Goal: Check status: Check status

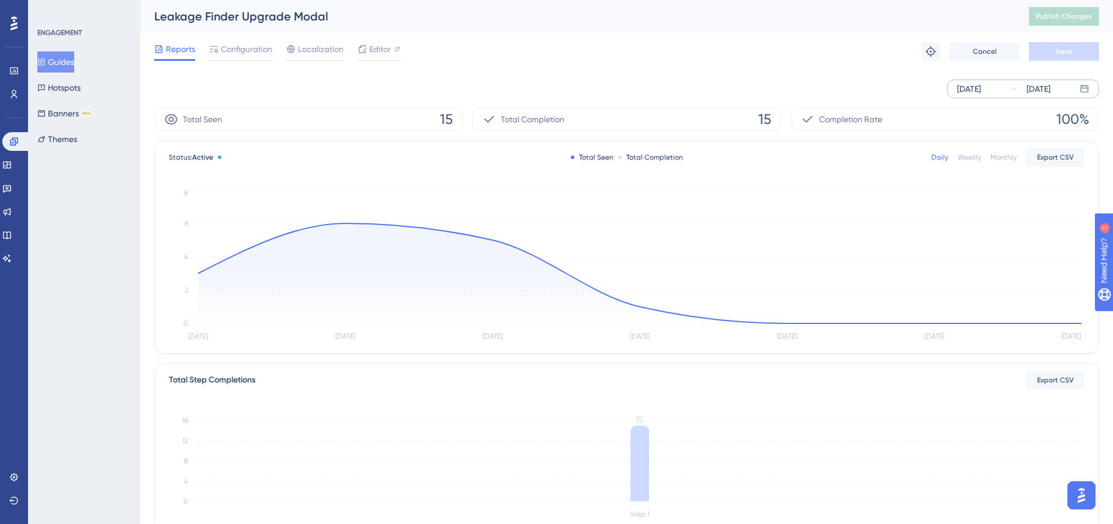
click at [1044, 86] on div "[DATE]" at bounding box center [1039, 89] width 24 height 14
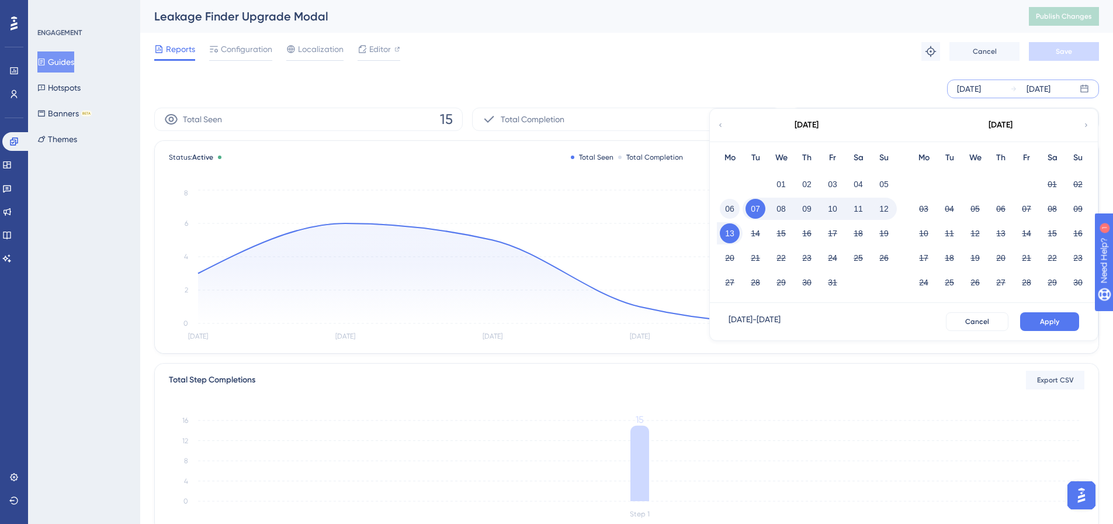
click at [726, 208] on button "06" at bounding box center [730, 209] width 20 height 20
click at [883, 206] on button "12" at bounding box center [884, 209] width 20 height 20
click at [1051, 317] on span "Apply" at bounding box center [1049, 321] width 19 height 9
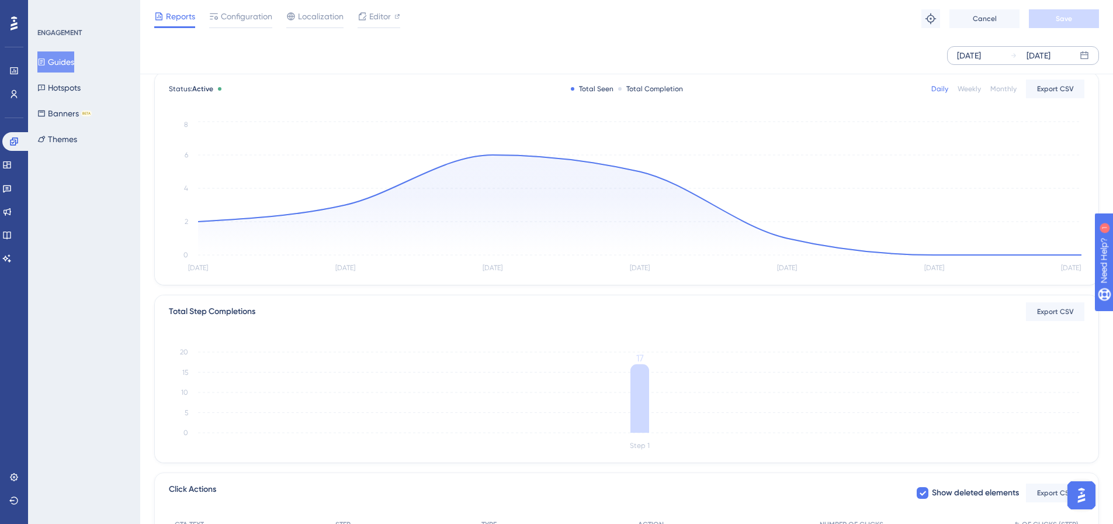
scroll to position [217, 0]
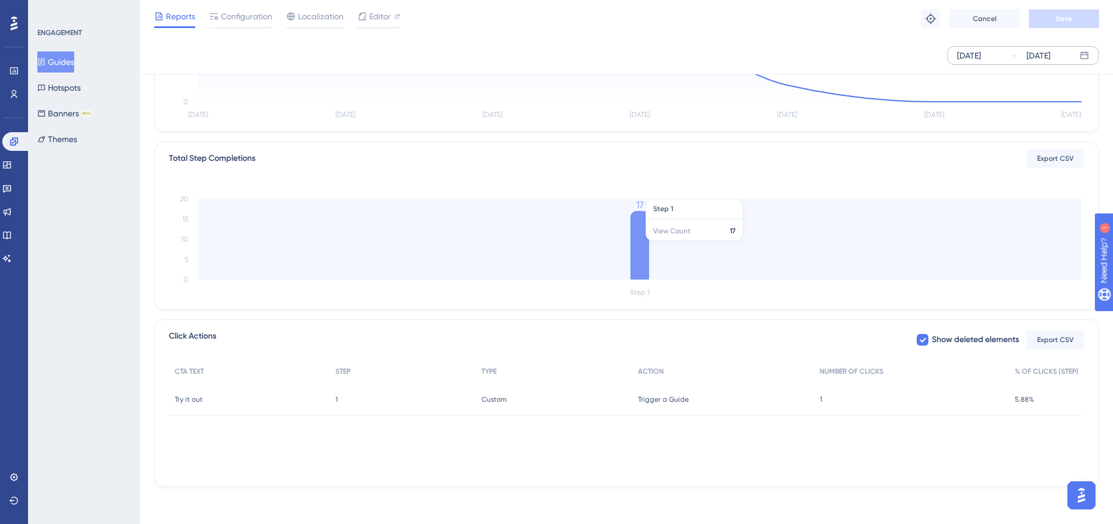
click at [649, 240] on icon at bounding box center [639, 245] width 19 height 68
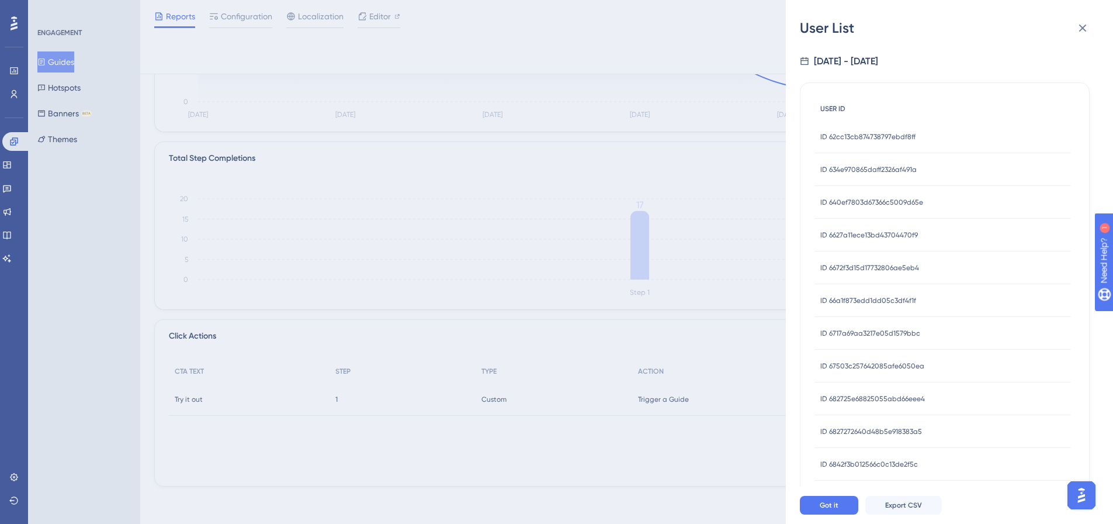
scroll to position [0, 0]
click at [1079, 27] on icon at bounding box center [1083, 28] width 14 height 14
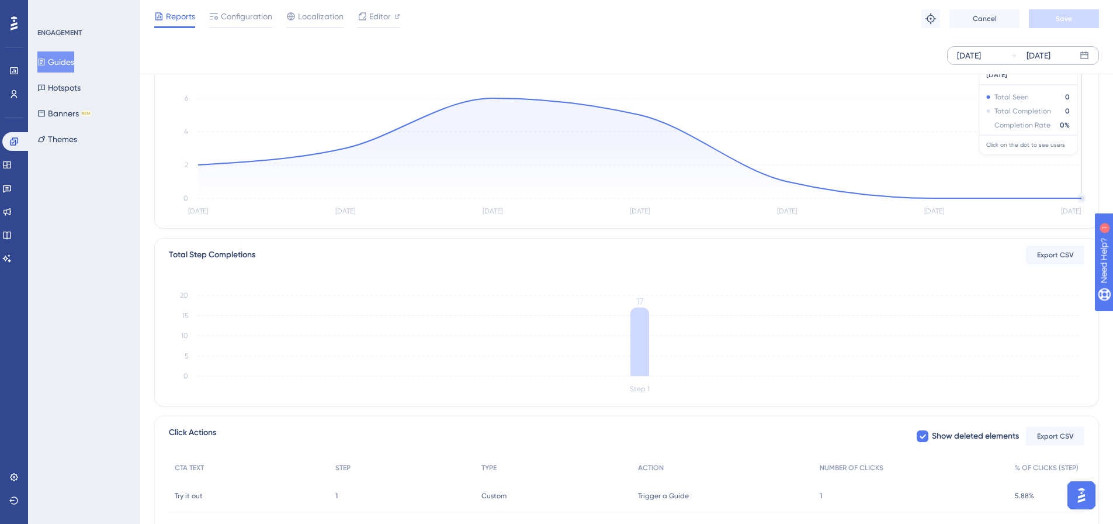
scroll to position [41, 0]
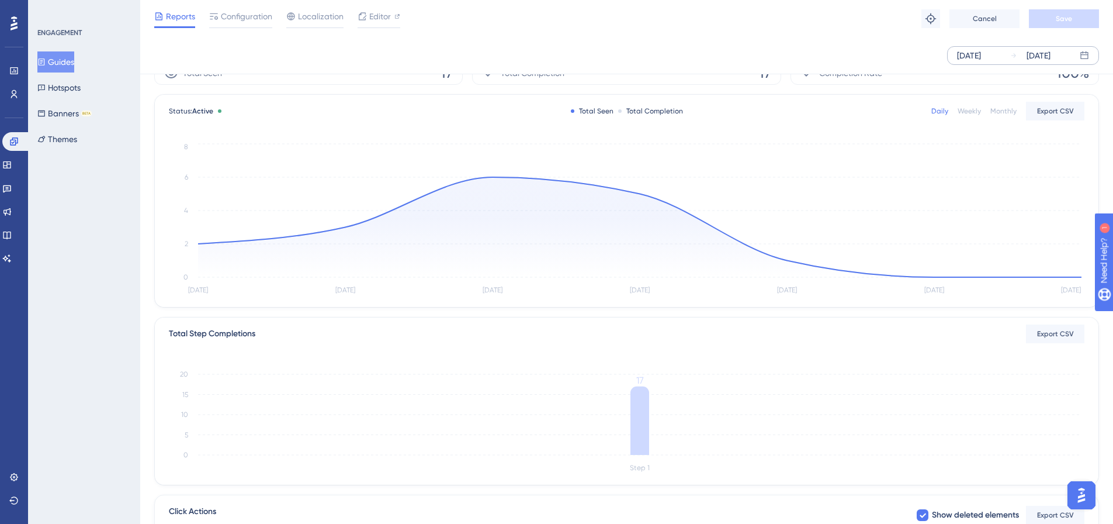
click at [981, 51] on div "Oct 06 2025" at bounding box center [969, 55] width 24 height 14
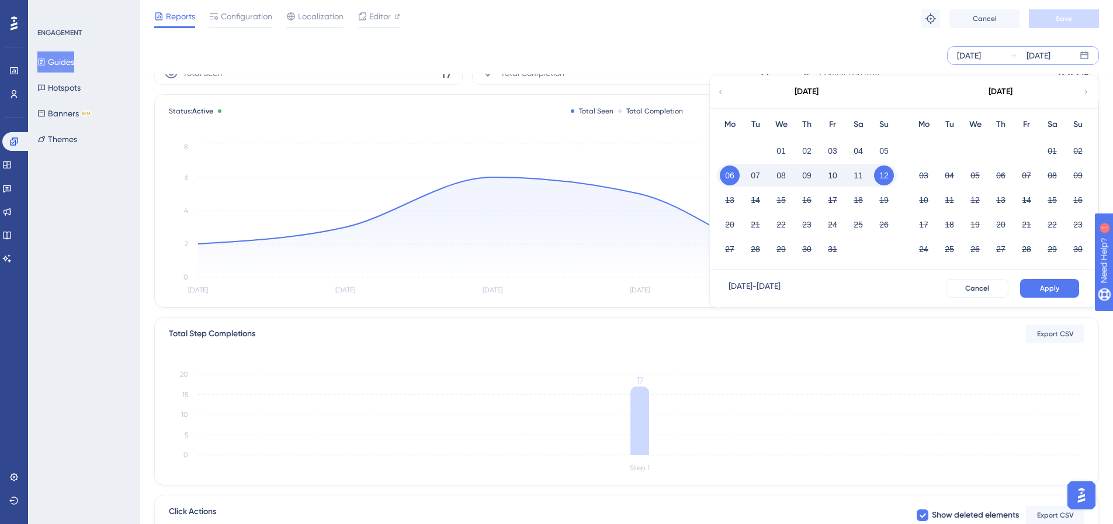
click at [782, 172] on button "08" at bounding box center [781, 175] width 20 height 20
click at [1046, 282] on button "Apply" at bounding box center [1049, 288] width 59 height 19
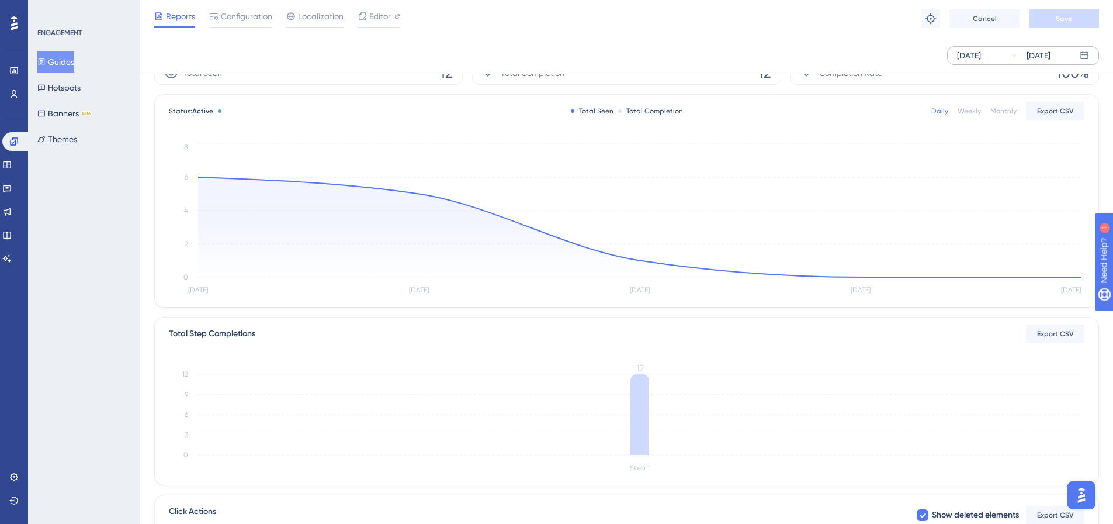
click at [977, 56] on div "Oct 08 2025" at bounding box center [969, 55] width 24 height 14
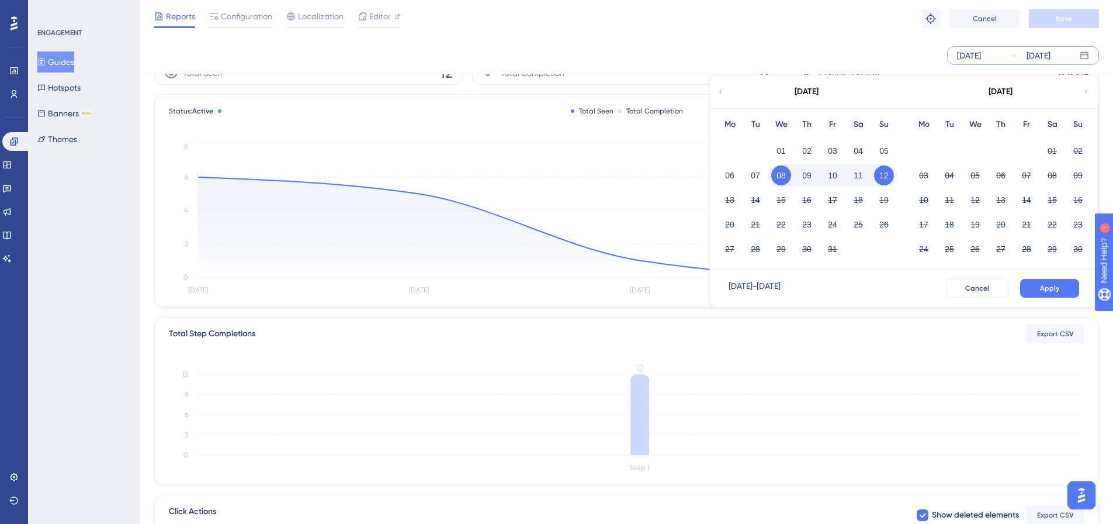
click at [971, 54] on div "Oct 08 2025" at bounding box center [969, 55] width 24 height 14
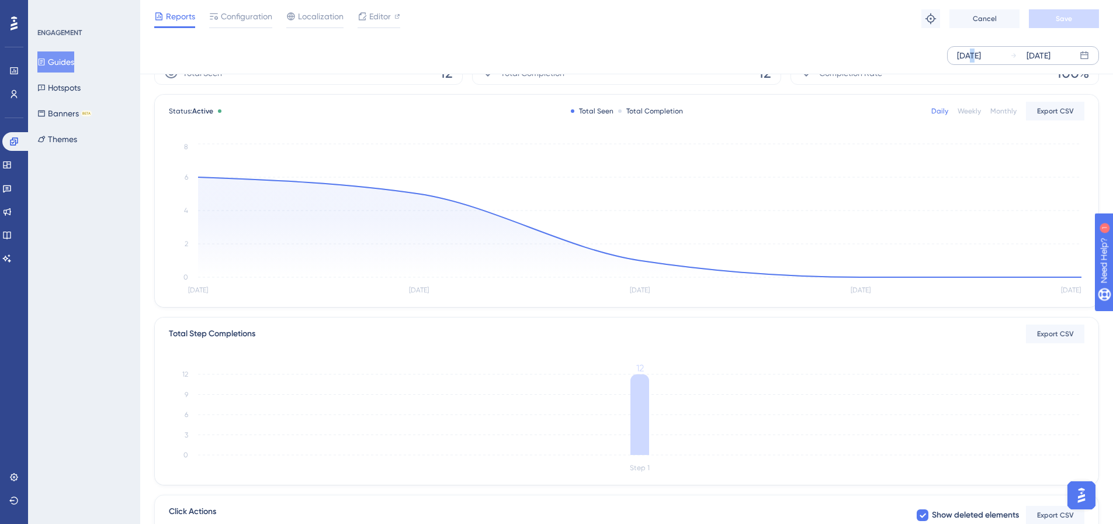
click at [971, 54] on div "Oct 08 2025" at bounding box center [969, 55] width 24 height 14
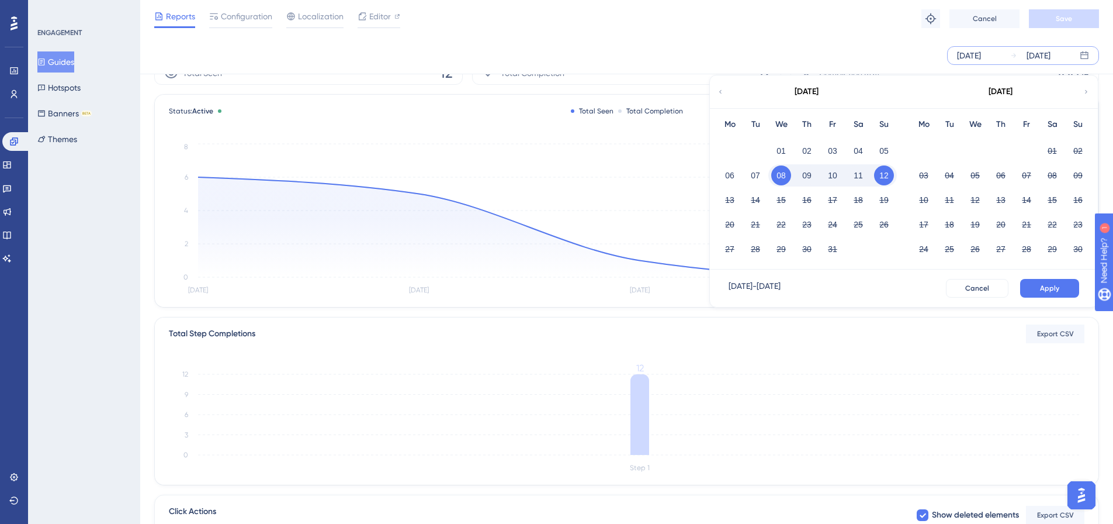
click at [725, 92] on div "October 2025" at bounding box center [806, 91] width 193 height 33
click at [719, 89] on icon at bounding box center [720, 91] width 7 height 11
click at [1001, 196] on button "18" at bounding box center [1001, 200] width 20 height 20
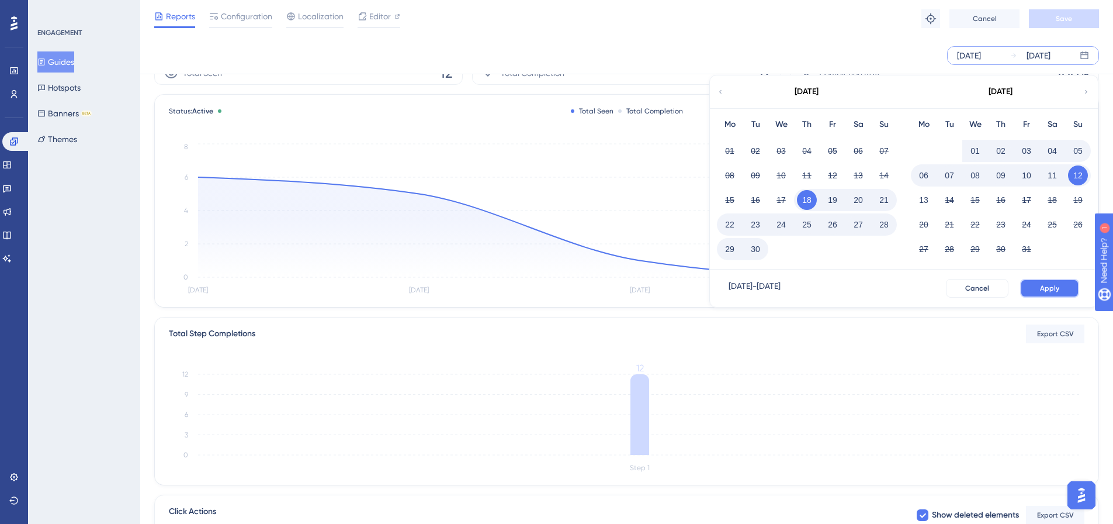
click at [1046, 281] on button "Apply" at bounding box center [1049, 288] width 59 height 19
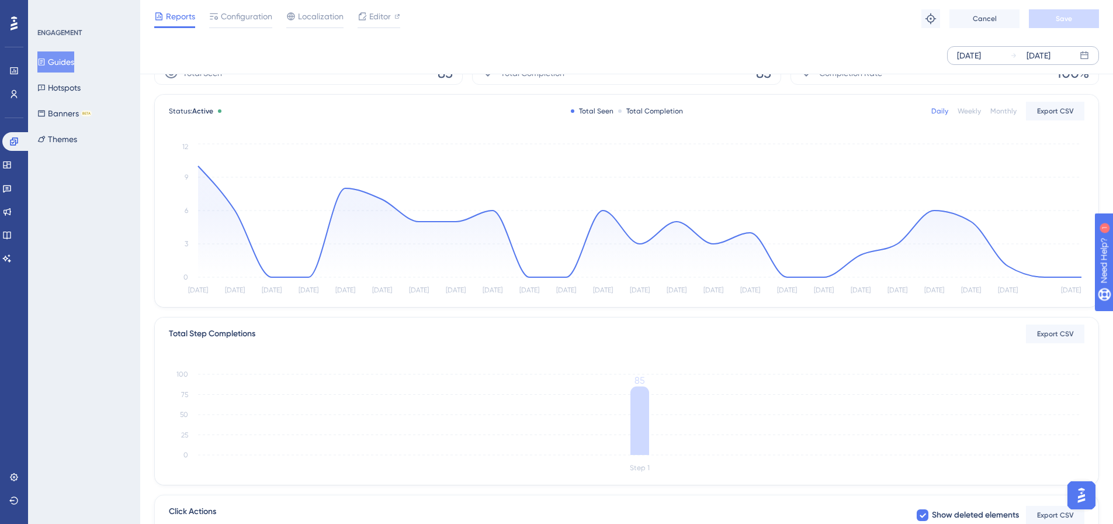
click at [980, 56] on div "Sep 18 2025" at bounding box center [969, 55] width 24 height 14
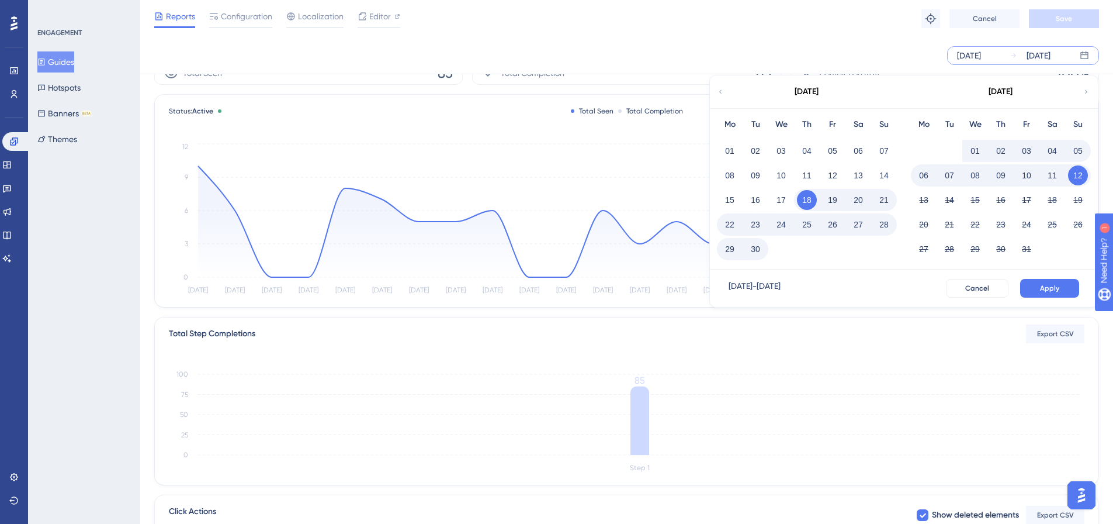
click at [999, 177] on button "09" at bounding box center [1001, 175] width 20 height 20
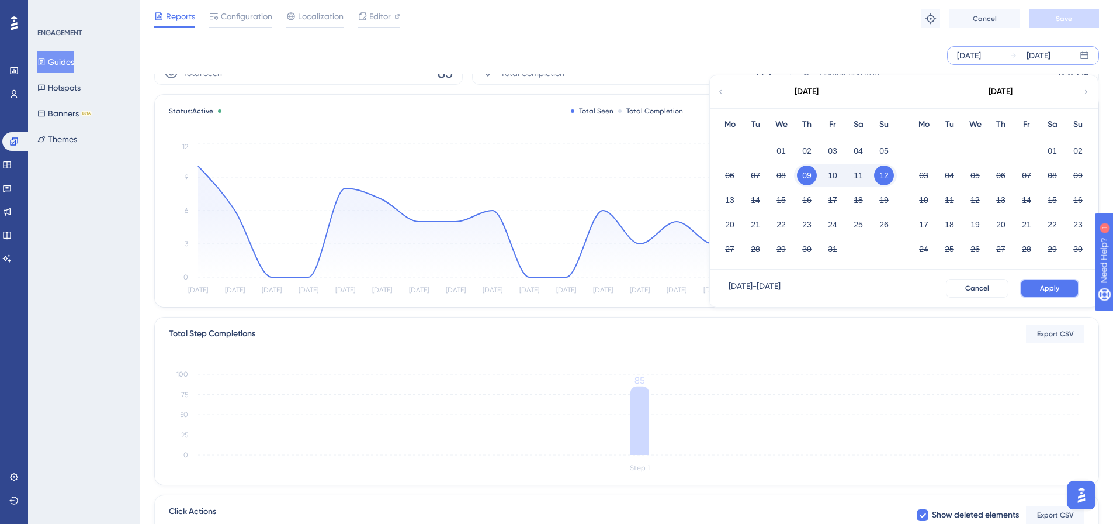
click at [1045, 282] on button "Apply" at bounding box center [1049, 288] width 59 height 19
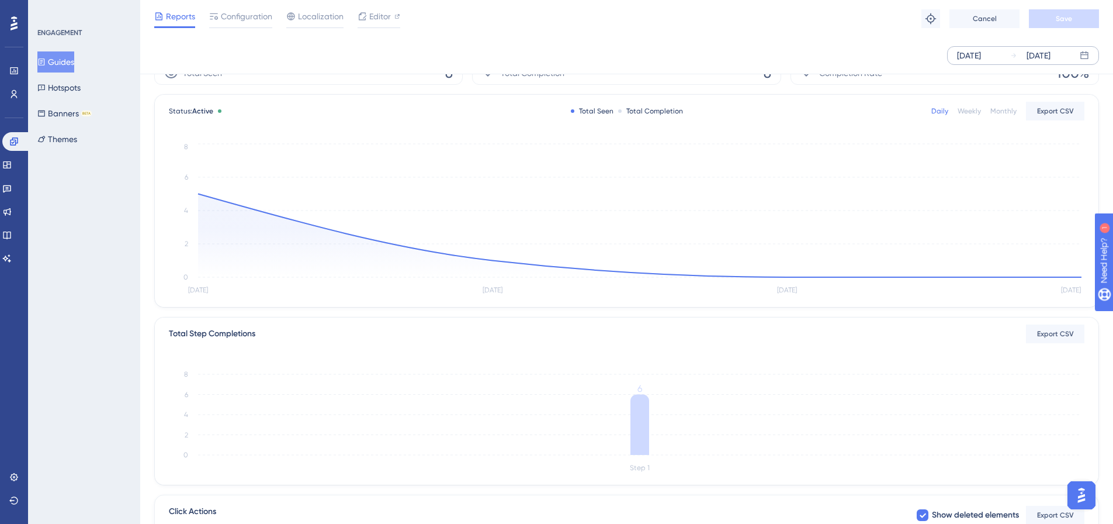
click at [1016, 57] on icon at bounding box center [1013, 55] width 7 height 7
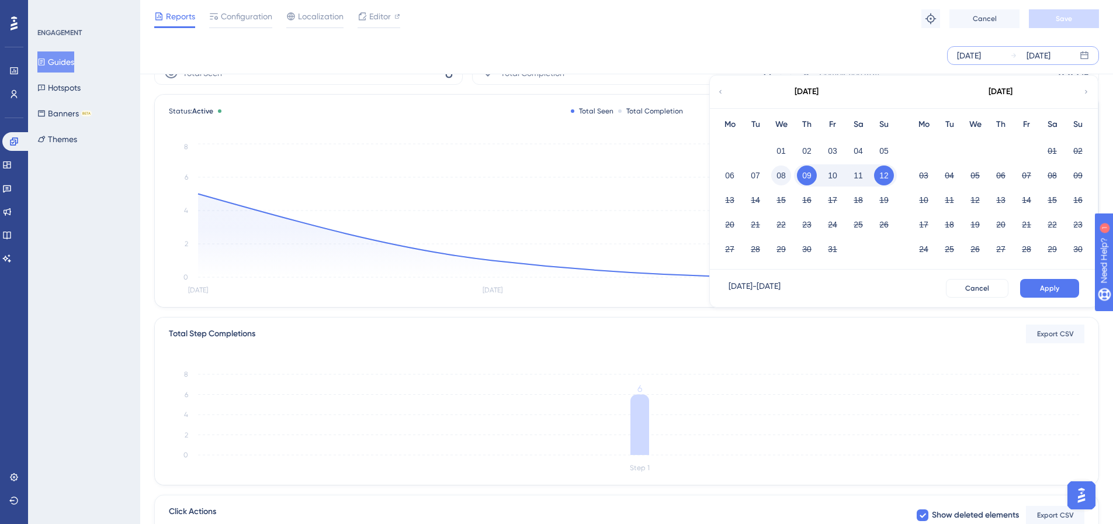
click at [784, 176] on button "08" at bounding box center [781, 175] width 20 height 20
click at [1058, 289] on span "Apply" at bounding box center [1049, 287] width 19 height 9
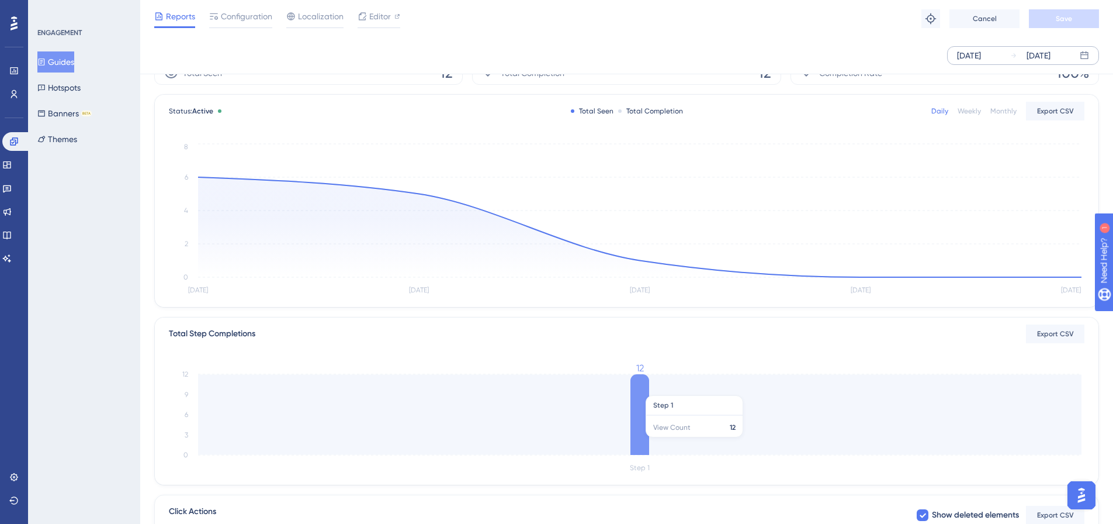
click at [640, 389] on icon at bounding box center [639, 414] width 19 height 81
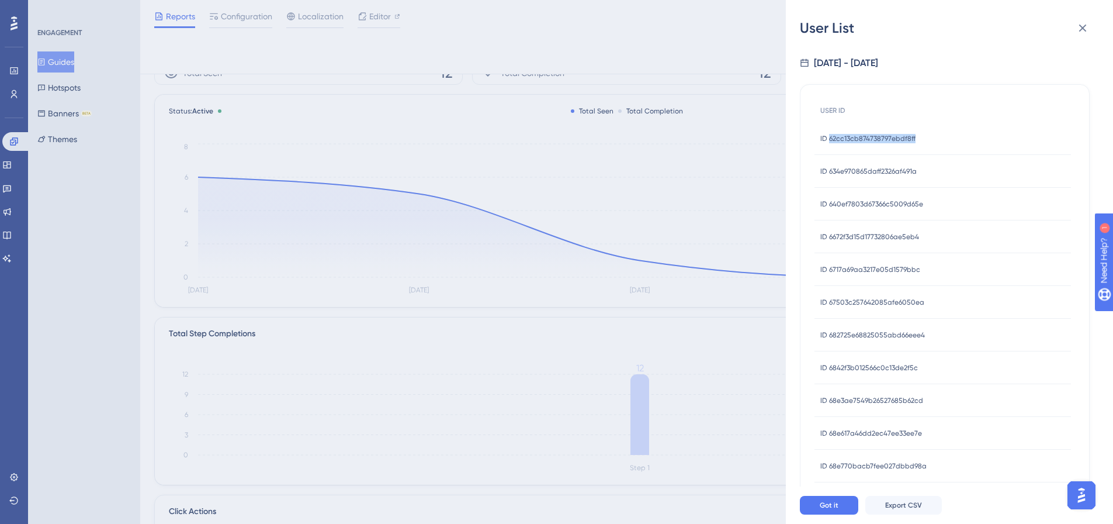
drag, startPoint x: 829, startPoint y: 139, endPoint x: 946, endPoint y: 143, distance: 117.5
click at [946, 143] on div "ID 62cc13cb874738797ebdf8ff ID 62cc13cb874738797ebdf8ff" at bounding box center [943, 138] width 257 height 33
copy span "62cc13cb874738797ebdf8ff"
drag, startPoint x: 830, startPoint y: 171, endPoint x: 946, endPoint y: 172, distance: 115.7
click at [946, 172] on div "ID 634e970865daff2326af491a ID 634e970865daff2326af491a" at bounding box center [943, 171] width 257 height 33
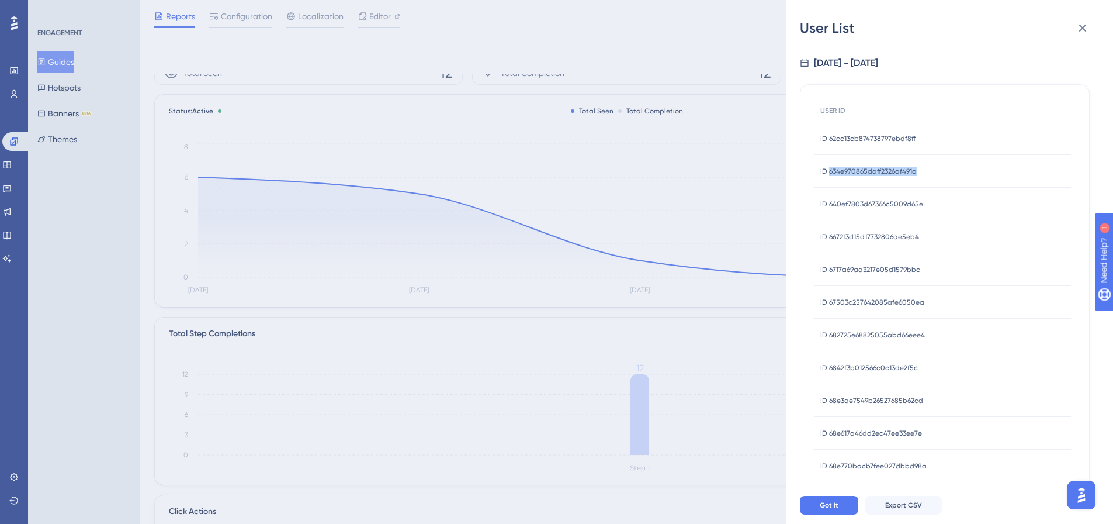
copy span "634e970865daff2326af491a"
drag, startPoint x: 831, startPoint y: 206, endPoint x: 939, endPoint y: 214, distance: 108.4
click at [939, 214] on div "ID 640ef7803d67366c5009d65e ID 640ef7803d67366c5009d65e" at bounding box center [943, 204] width 257 height 33
drag, startPoint x: 829, startPoint y: 205, endPoint x: 932, endPoint y: 210, distance: 103.0
click at [932, 210] on div "ID 640ef7803d67366c5009d65e ID 640ef7803d67366c5009d65e" at bounding box center [943, 204] width 257 height 33
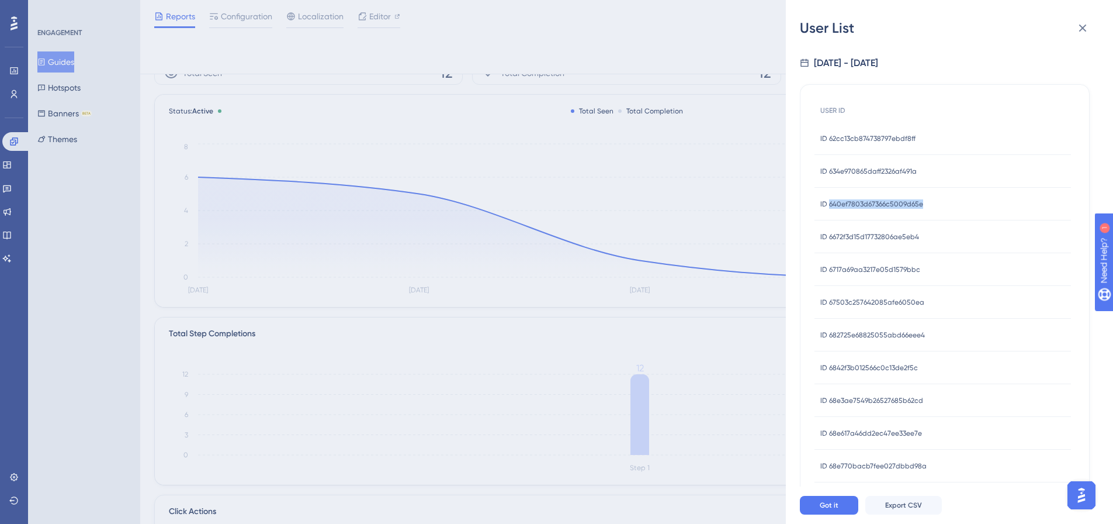
copy span "640ef7803d67366c5009d65e"
drag, startPoint x: 829, startPoint y: 237, endPoint x: 936, endPoint y: 239, distance: 106.9
click at [936, 239] on div "ID 6672f3d15d17732806ae5eb4 ID 6672f3d15d17732806ae5eb4" at bounding box center [943, 236] width 257 height 33
copy span "6672f3d15d17732806ae5eb4"
drag, startPoint x: 830, startPoint y: 270, endPoint x: 969, endPoint y: 276, distance: 139.2
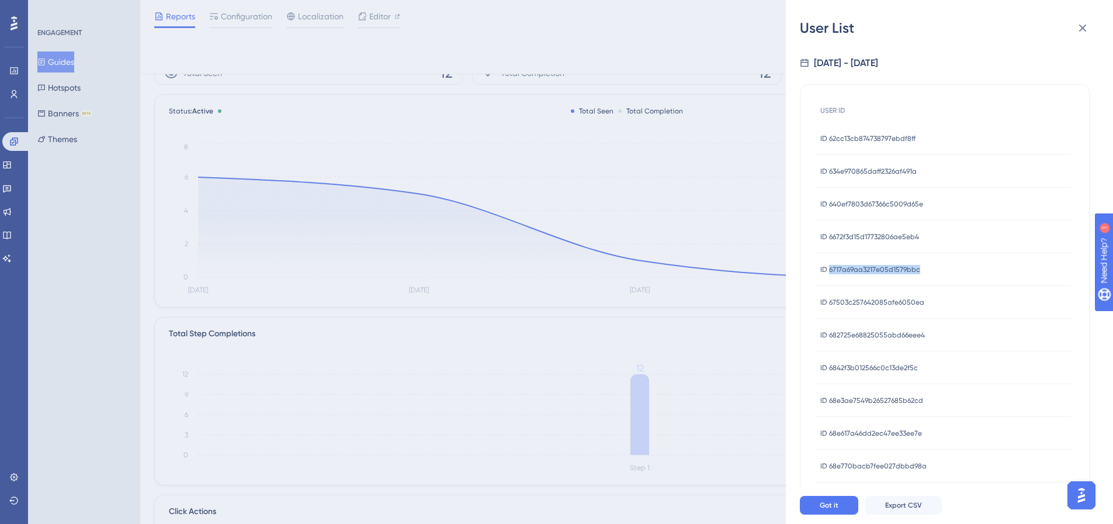
click at [969, 276] on div "ID 6717a69aa3217e05d1579bbc ID 6717a69aa3217e05d1579bbc" at bounding box center [943, 269] width 257 height 33
copy span "6717a69aa3217e05d1579bbc"
drag, startPoint x: 830, startPoint y: 300, endPoint x: 945, endPoint y: 307, distance: 115.4
click at [945, 307] on div "ID 67503c257642085afe6050ea ID 67503c257642085afe6050ea" at bounding box center [943, 302] width 257 height 33
copy span "67503c257642085afe6050ea"
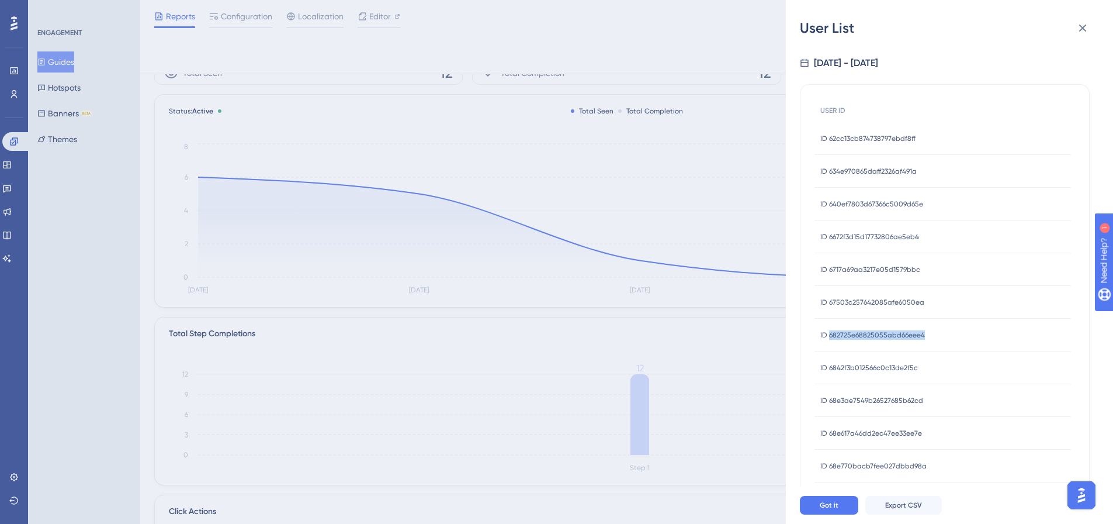
drag, startPoint x: 830, startPoint y: 334, endPoint x: 945, endPoint y: 341, distance: 115.3
click at [945, 341] on div "ID 682725e68825055abd66eee4 ID 682725e68825055abd66eee4" at bounding box center [943, 334] width 257 height 33
copy span "682725e68825055abd66eee4"
drag, startPoint x: 830, startPoint y: 368, endPoint x: 969, endPoint y: 370, distance: 139.7
click at [969, 370] on div "ID 6842f3b012566c0c13de2f5c ID 6842f3b012566c0c13de2f5c" at bounding box center [943, 367] width 257 height 33
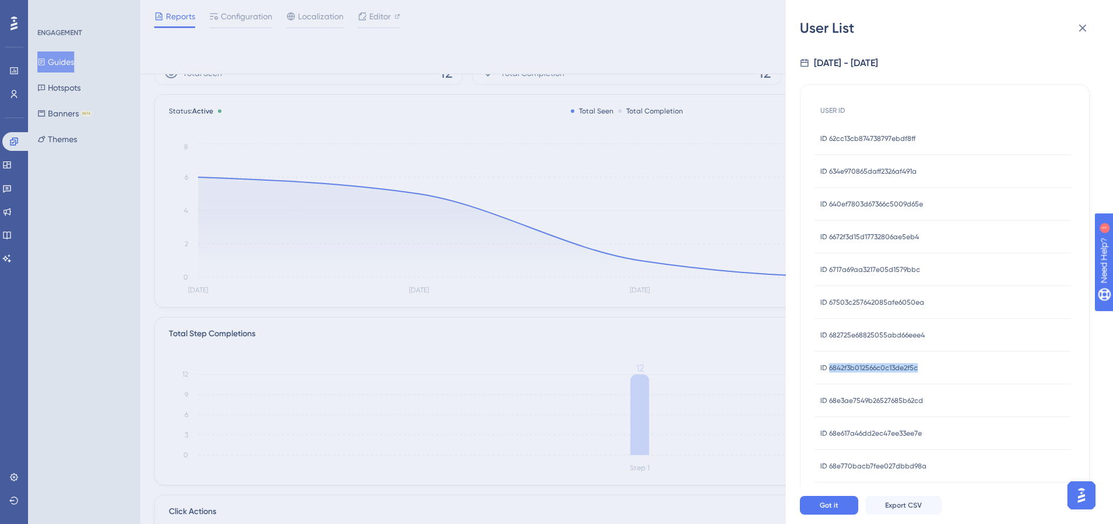
copy span "6842f3b012566c0c13de2f5c"
drag, startPoint x: 830, startPoint y: 401, endPoint x: 975, endPoint y: 401, distance: 144.3
click at [975, 401] on div "ID 68e3ae7549b26527685b62cd ID 68e3ae7549b26527685b62cd" at bounding box center [943, 400] width 257 height 33
copy span "68e3ae7549b26527685b62cd"
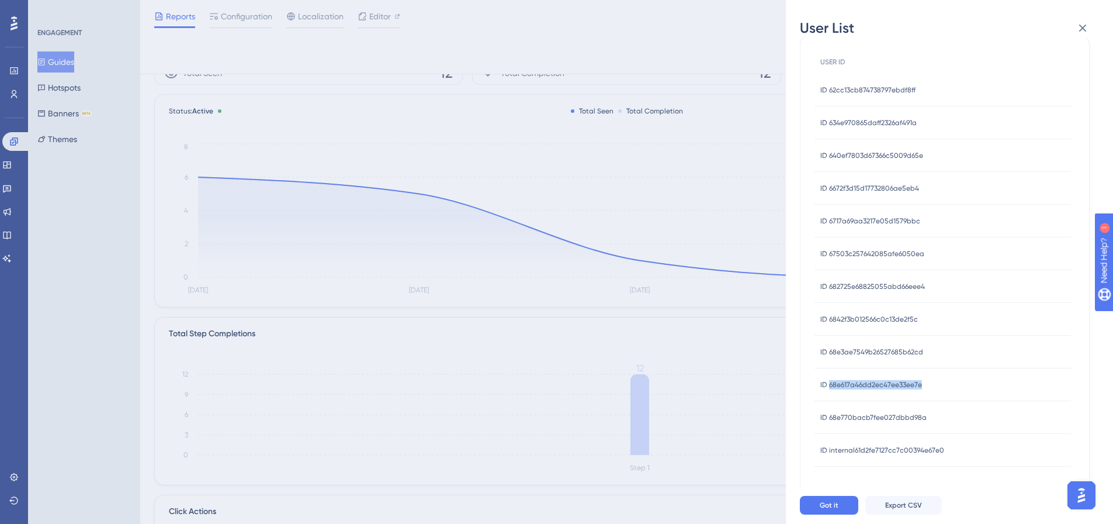
drag, startPoint x: 829, startPoint y: 386, endPoint x: 936, endPoint y: 389, distance: 107.0
click at [936, 389] on div "ID 68e617a46dd2ec47ee33ee7e ID 68e617a46dd2ec47ee33ee7e" at bounding box center [943, 384] width 257 height 33
copy span "68e617a46dd2ec47ee33ee7e"
drag, startPoint x: 830, startPoint y: 419, endPoint x: 941, endPoint y: 418, distance: 111.0
click at [941, 418] on div "ID 68e770bacb7fee027dbbd98a ID 68e770bacb7fee027dbbd98a" at bounding box center [943, 417] width 257 height 33
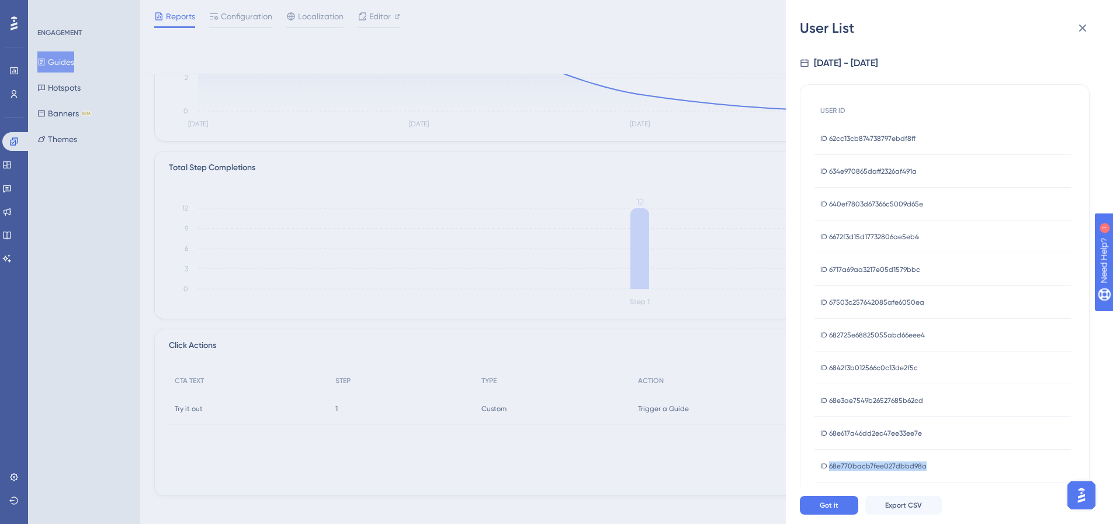
scroll to position [0, 0]
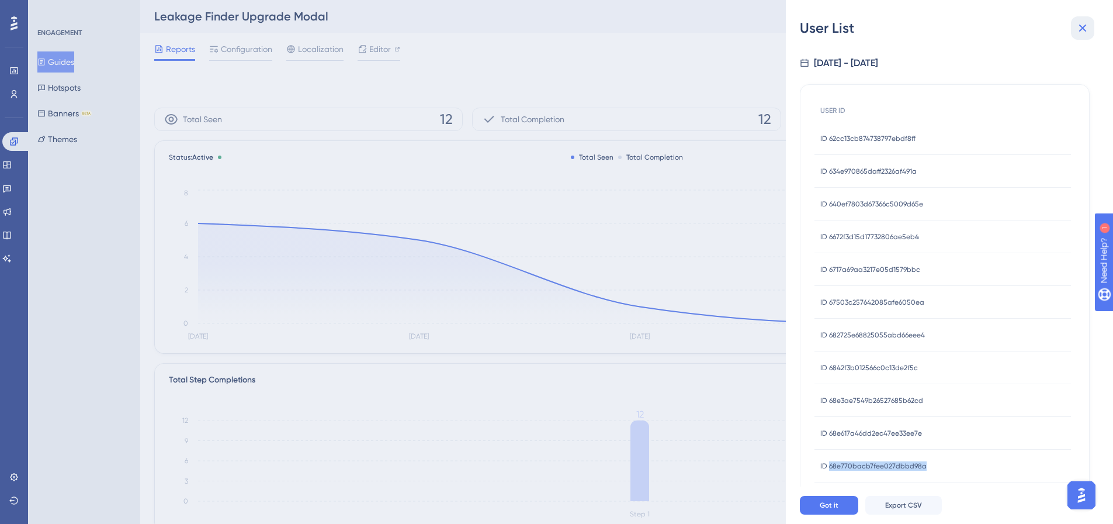
click at [1079, 23] on icon at bounding box center [1083, 28] width 14 height 14
